Goal: Transaction & Acquisition: Subscribe to service/newsletter

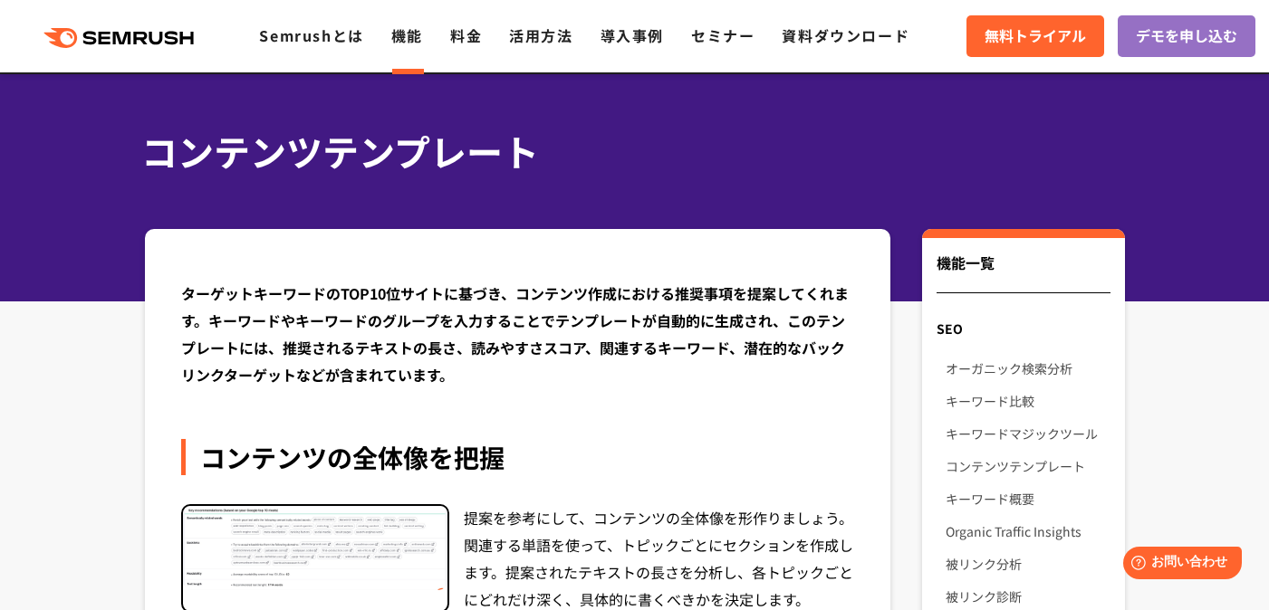
scroll to position [45, 0]
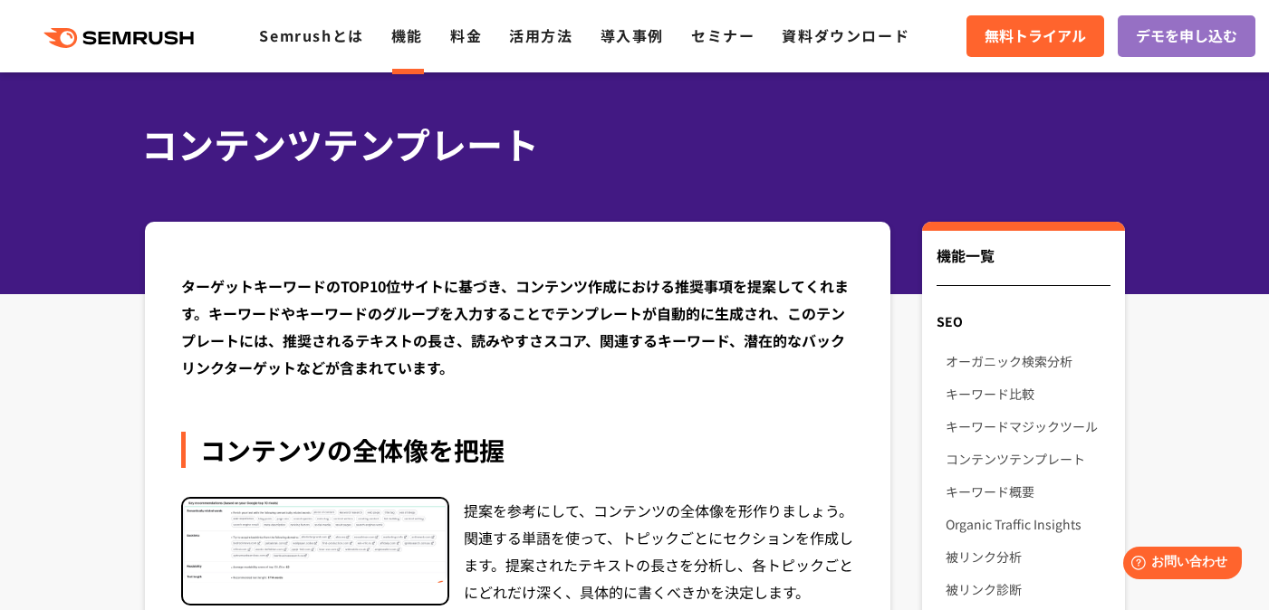
click at [470, 49] on div ".cls {fill: #FF642D;} .cls {fill: #FF642D;} Semrushとは 機能 料金 活用方法 導入事例 セミナー 資料ダウ…" at bounding box center [634, 36] width 1269 height 54
click at [470, 43] on link "料金" at bounding box center [466, 35] width 32 height 22
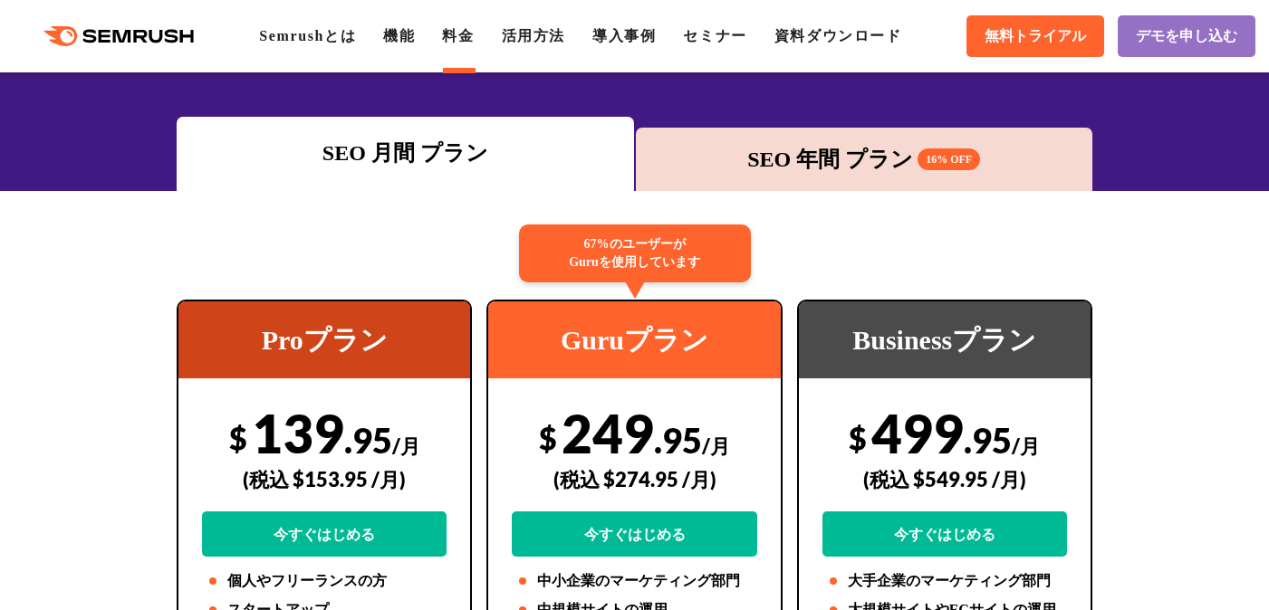
scroll to position [226, 0]
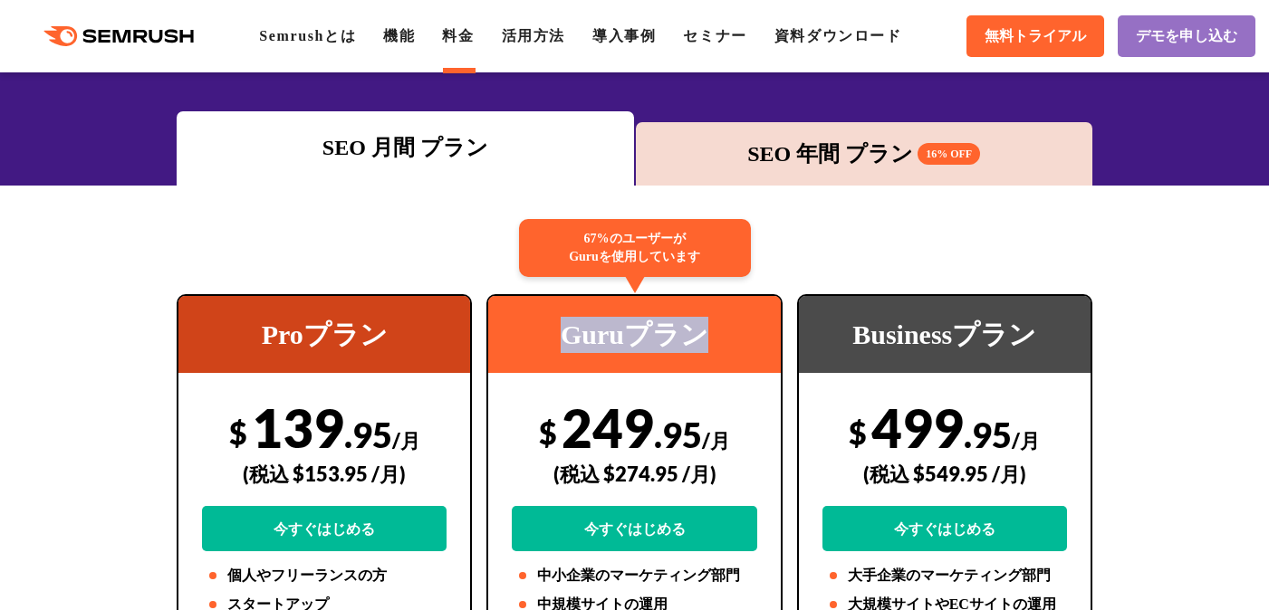
drag, startPoint x: 548, startPoint y: 338, endPoint x: 726, endPoint y: 334, distance: 178.4
click at [726, 334] on div "Guruプラン" at bounding box center [634, 334] width 292 height 77
copy div "Guruプラン"
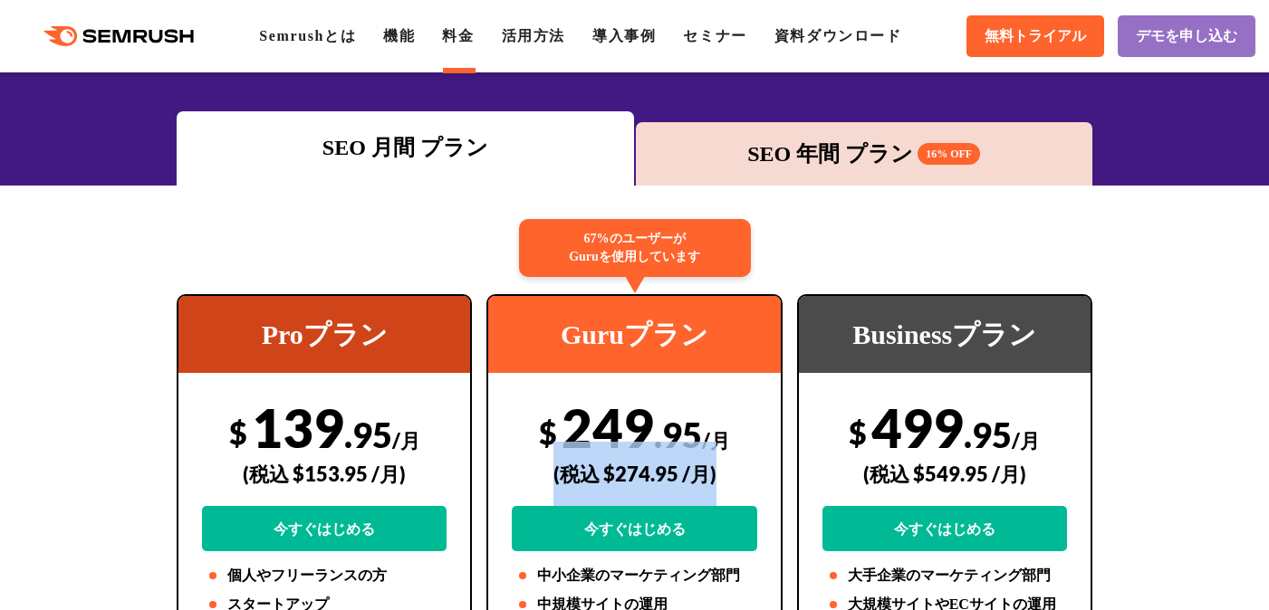
drag, startPoint x: 542, startPoint y: 473, endPoint x: 712, endPoint y: 476, distance: 169.4
click at [712, 476] on div "(税込 $274.95 /月)" at bounding box center [634, 474] width 244 height 64
copy div "(税込 $274.95 /月)"
